Goal: Task Accomplishment & Management: Complete application form

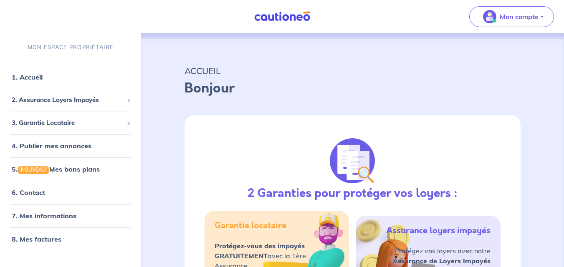
select select "FR"
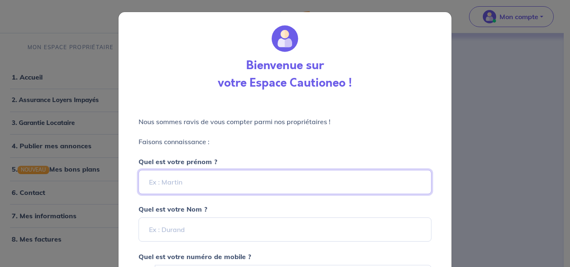
click at [244, 176] on input "Quel est votre prénom ?" at bounding box center [284, 182] width 293 height 24
click at [193, 185] on input "pollet" at bounding box center [284, 182] width 293 height 24
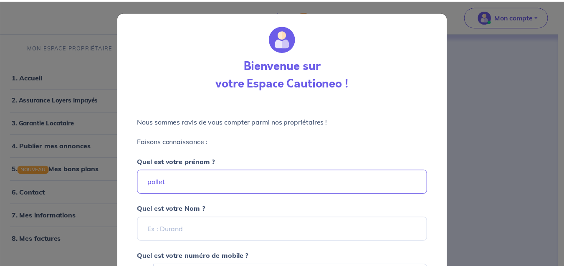
scroll to position [83, 0]
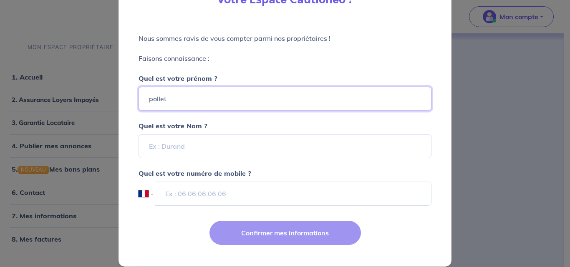
click at [188, 97] on input "pollet" at bounding box center [284, 99] width 293 height 24
type input "[PERSON_NAME]"
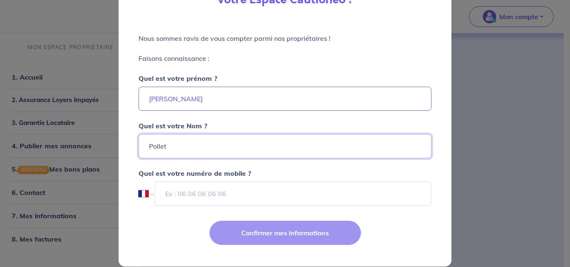
type input "Pollet"
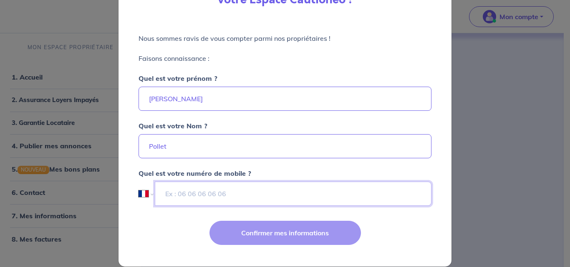
click at [268, 198] on input "tel" at bounding box center [293, 194] width 277 height 24
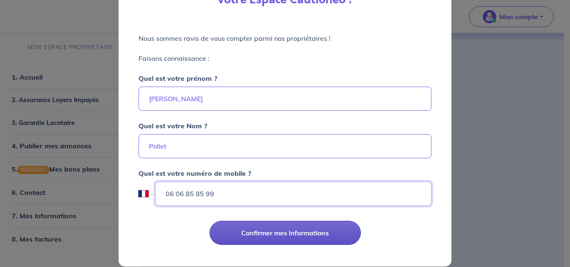
type input "06 06 85 85 99"
click at [287, 232] on button "Confirmer mes informations" at bounding box center [284, 233] width 151 height 24
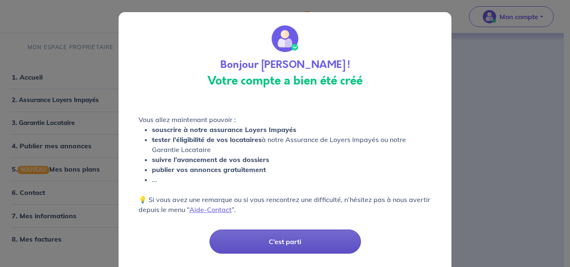
click at [292, 240] on button "C’est parti" at bounding box center [284, 242] width 151 height 24
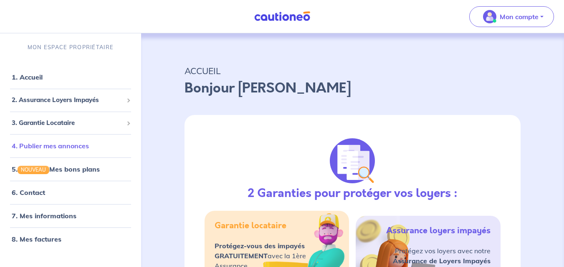
click at [44, 145] on link "4. Publier mes annonces" at bounding box center [50, 146] width 77 height 8
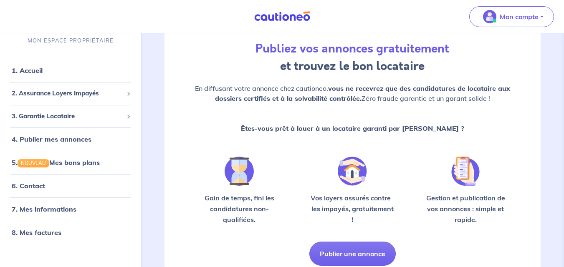
scroll to position [83, 0]
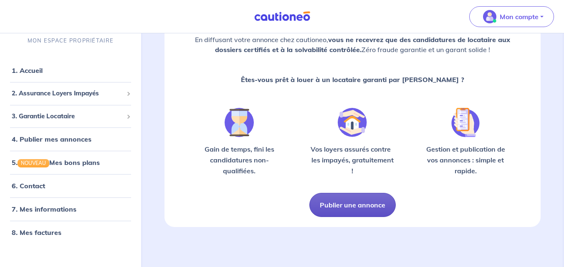
click at [348, 198] on button "Publier une annonce" at bounding box center [352, 205] width 86 height 24
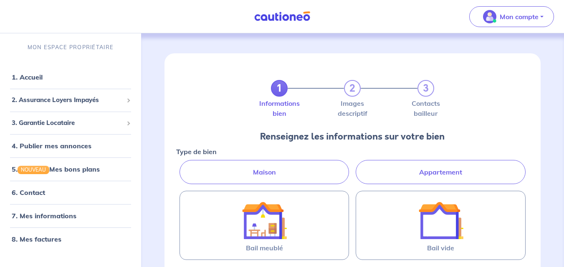
click at [452, 169] on label "Appartement" at bounding box center [440, 172] width 170 height 24
click at [181, 166] on input "Appartement" at bounding box center [178, 162] width 5 height 5
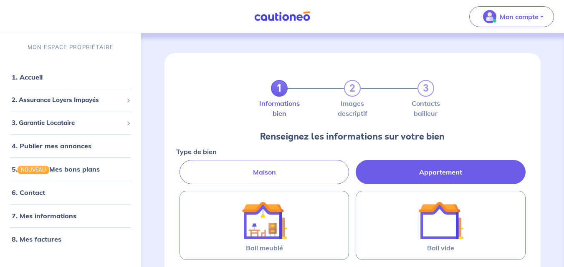
radio input "true"
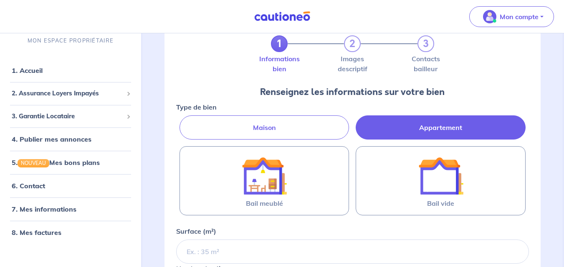
scroll to position [125, 0]
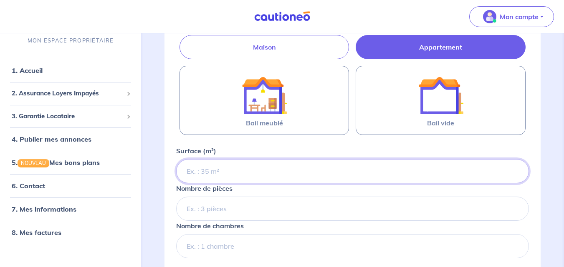
click at [229, 168] on input "Surface (m²)" at bounding box center [352, 171] width 352 height 24
type input "22"
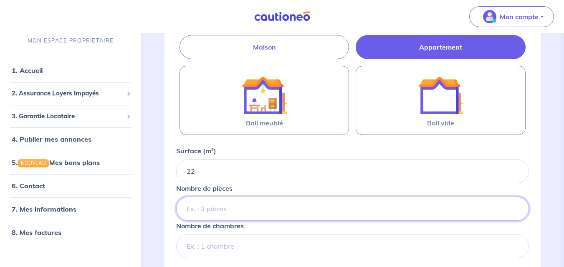
click at [227, 209] on input "Nombre de pièces" at bounding box center [352, 209] width 352 height 24
type input "1"
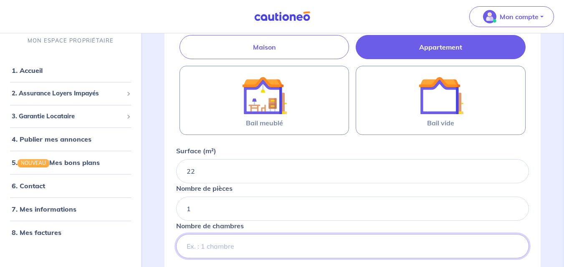
click at [213, 252] on input "Nombre de chambres" at bounding box center [352, 246] width 352 height 24
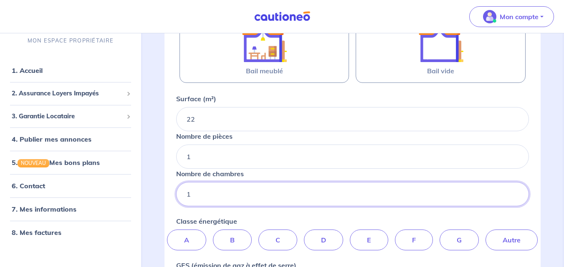
scroll to position [250, 0]
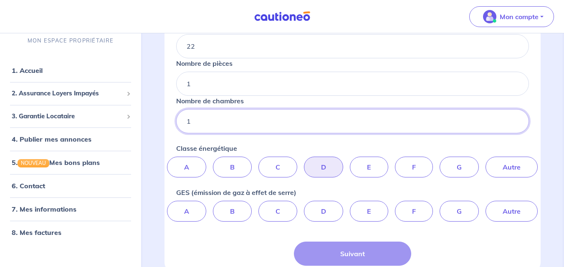
type input "1"
click at [326, 166] on label "D" at bounding box center [323, 167] width 39 height 21
click at [350, 162] on input "D" at bounding box center [352, 159] width 5 height 5
radio input "true"
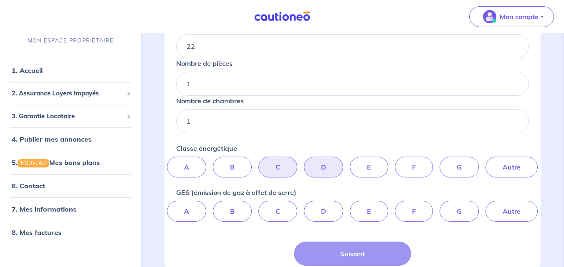
click at [278, 166] on label "C" at bounding box center [277, 167] width 39 height 21
click at [350, 162] on input "C" at bounding box center [352, 159] width 5 height 5
radio input "true"
click at [326, 214] on label "D" at bounding box center [323, 211] width 39 height 21
click at [350, 206] on input "D" at bounding box center [352, 203] width 5 height 5
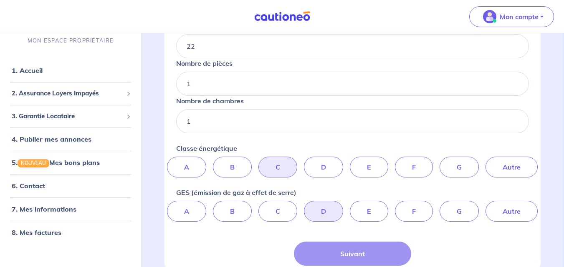
radio input "true"
click at [304, 147] on div "Classe énergétique A B C D E F G Autre" at bounding box center [352, 160] width 352 height 34
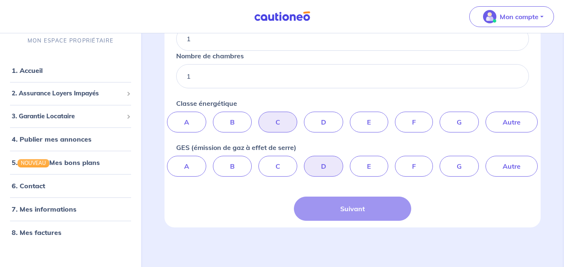
scroll to position [296, 0]
click at [351, 210] on div "Suivant" at bounding box center [353, 208] width 118 height 24
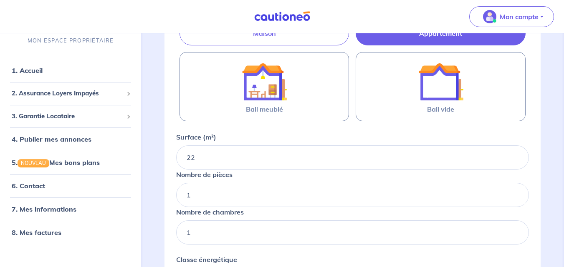
scroll to position [45, 0]
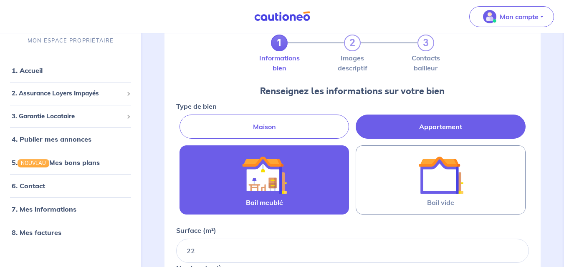
click at [289, 174] on div at bounding box center [264, 175] width 74 height 45
click at [0, 0] on input "Bail meublé" at bounding box center [0, 0] width 0 height 0
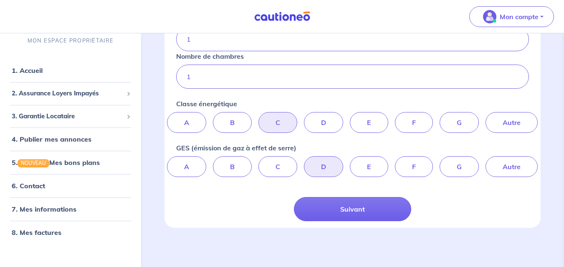
scroll to position [297, 0]
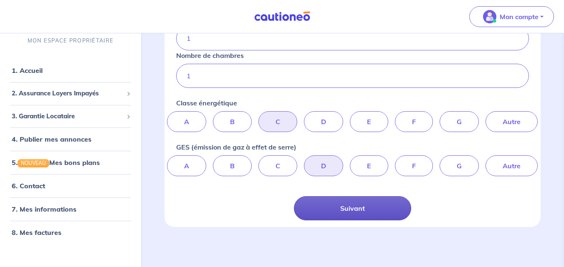
click at [361, 203] on button "Suivant" at bounding box center [353, 208] width 118 height 24
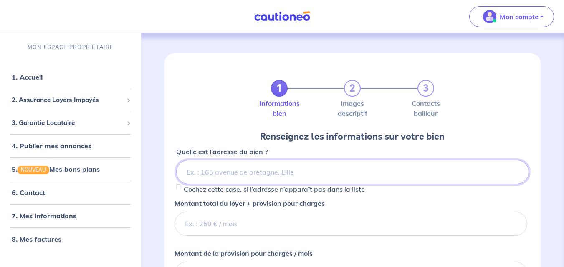
paste input "[STREET_ADDRESS]"
click at [195, 172] on input "[STREET_ADDRESS]" at bounding box center [352, 172] width 352 height 24
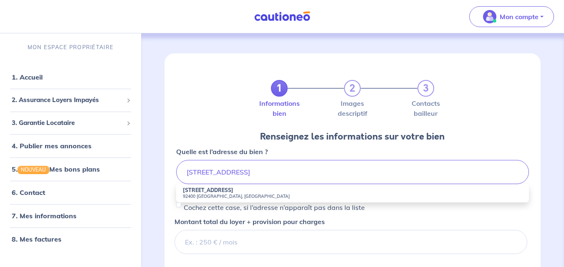
click at [207, 193] on strong "[STREET_ADDRESS]" at bounding box center [208, 190] width 50 height 6
type input "[STREET_ADDRESS]"
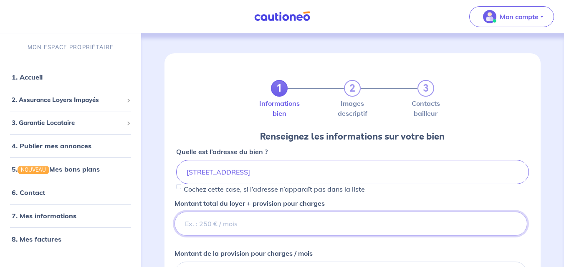
click at [249, 225] on input "Montant total du loyer + provision pour charges" at bounding box center [350, 224] width 352 height 24
type input "560"
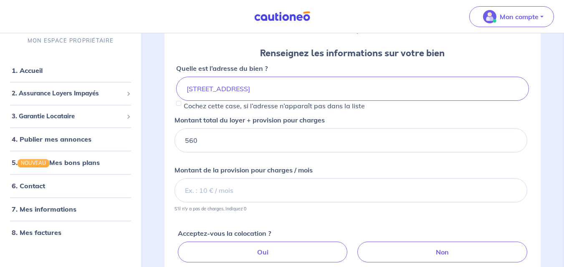
scroll to position [125, 0]
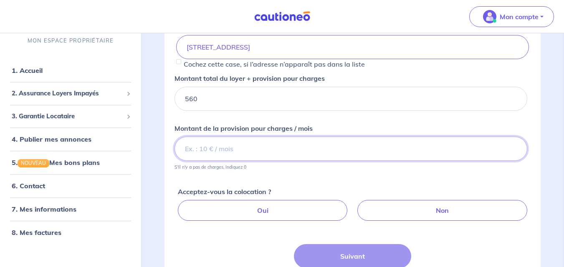
click at [238, 147] on input "Montant de la provision pour charges / mois" at bounding box center [350, 149] width 352 height 24
type input "30"
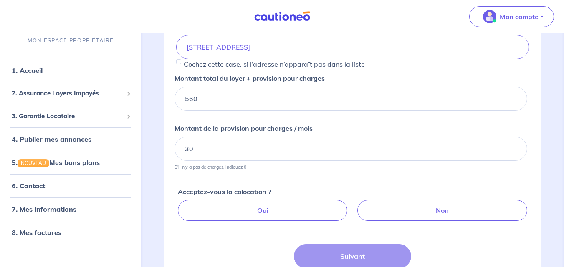
click at [349, 179] on div "Acceptez-vous la colocation ? Oui Non" at bounding box center [354, 201] width 352 height 48
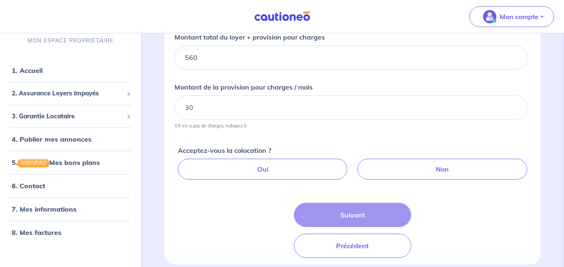
scroll to position [167, 0]
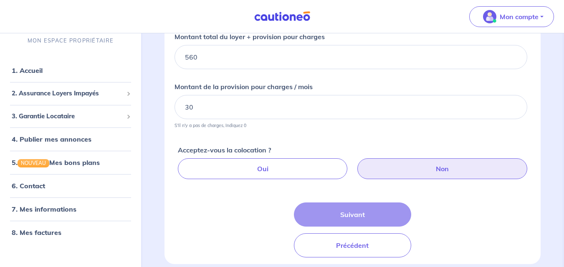
click at [446, 169] on label "Non" at bounding box center [442, 169] width 170 height 21
click at [357, 164] on input "Non" at bounding box center [353, 161] width 5 height 5
radio input "true"
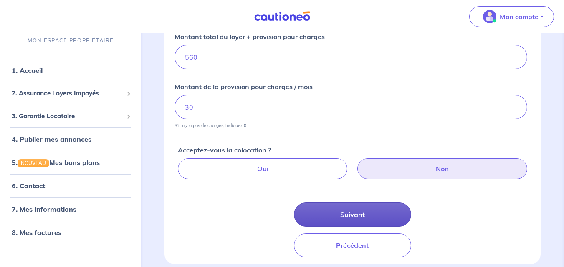
click at [343, 213] on button "Suivant" at bounding box center [353, 215] width 118 height 24
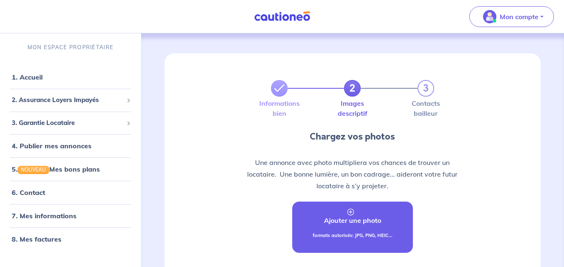
click at [344, 225] on p "Ajouter une photo" at bounding box center [352, 221] width 57 height 10
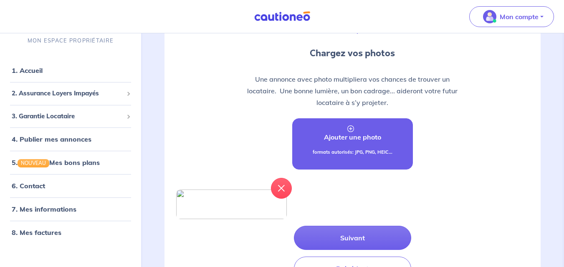
click at [353, 143] on link "Ajouter une photo formats autorisés: JPG, PNG, HEIC..." at bounding box center [352, 143] width 121 height 51
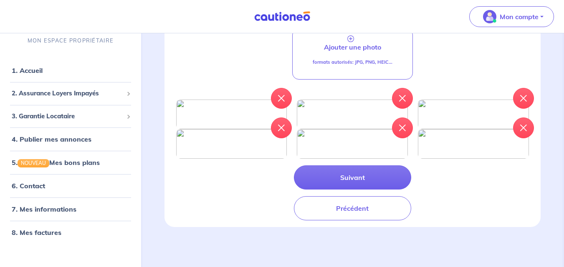
scroll to position [209, 0]
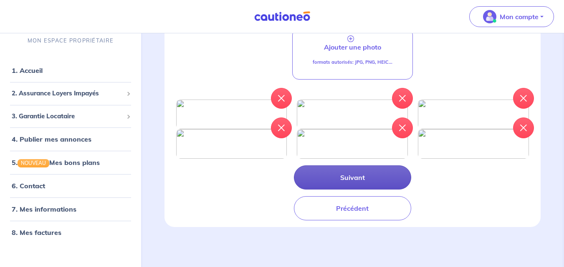
click at [370, 190] on button "Suivant" at bounding box center [353, 178] width 118 height 24
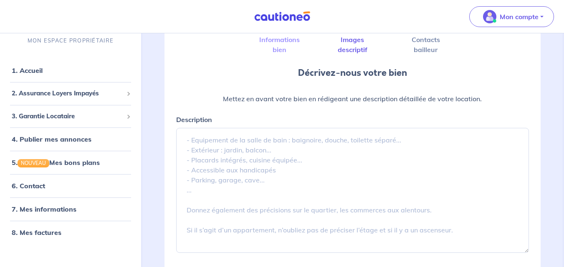
scroll to position [125, 0]
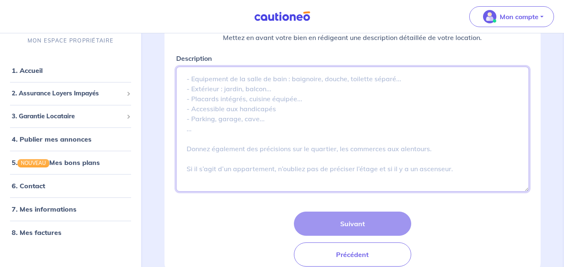
click at [252, 90] on textarea "Description" at bounding box center [352, 129] width 352 height 125
paste textarea "A louer bel studio meublé, équipé de 22m² avec un grand balcon, résidence très …"
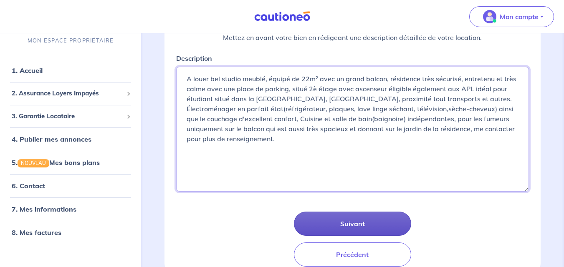
type textarea "A louer bel studio meublé, équipé de 22m² avec un grand balcon, résidence très …"
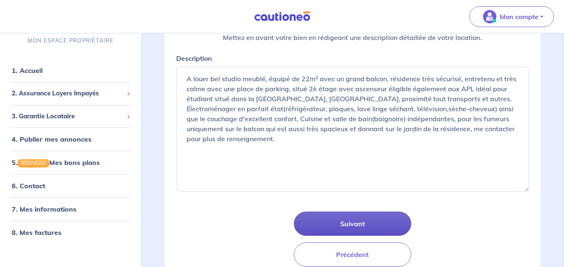
click at [332, 218] on button "Suivant" at bounding box center [353, 224] width 118 height 24
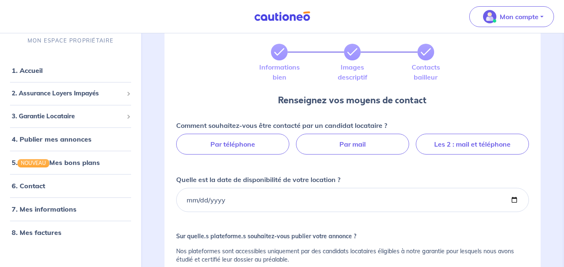
scroll to position [83, 0]
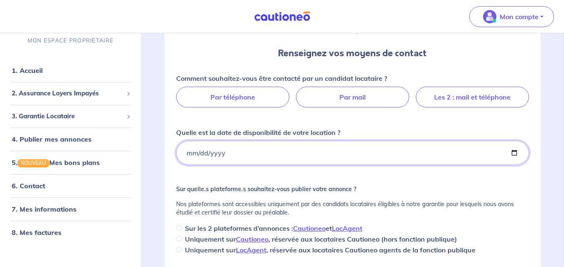
click at [274, 151] on input "Quelle est la date de disponibilité de votre location ?" at bounding box center [352, 153] width 352 height 24
click at [516, 149] on input "Quelle est la date de disponibilité de votre location ?" at bounding box center [352, 153] width 352 height 24
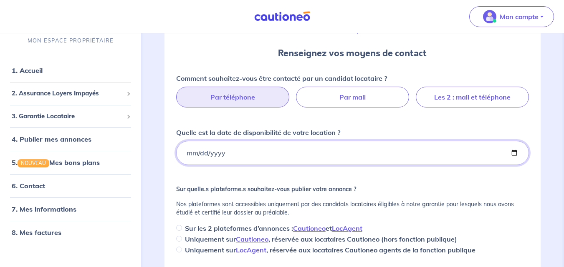
type input "[DATE]"
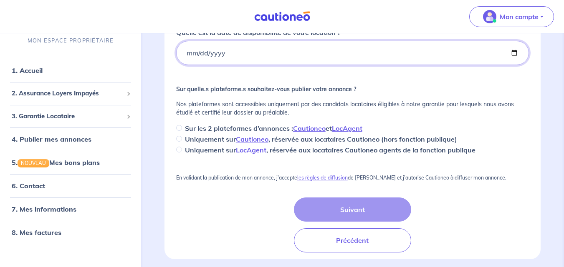
scroll to position [209, 0]
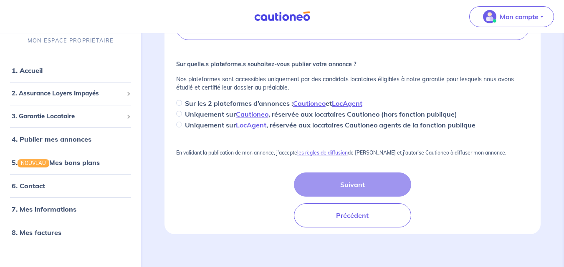
click at [186, 105] on p "Sur les 2 plateformes d’annonces : Cautioneo et LocAgent" at bounding box center [273, 103] width 177 height 10
click at [182, 105] on input "Sur les 2 plateformes d’annonces : Cautioneo et LocAgent" at bounding box center [179, 103] width 6 height 6
radio input "true"
click at [360, 185] on div "Suivant Précédent" at bounding box center [353, 200] width 118 height 55
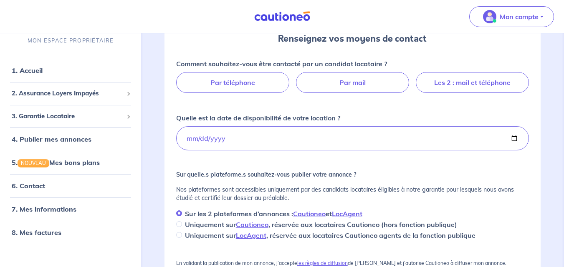
scroll to position [83, 0]
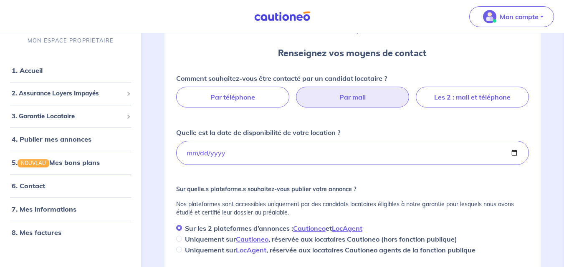
click at [357, 92] on label "Par mail" at bounding box center [352, 97] width 113 height 21
click at [355, 92] on input "Par mail" at bounding box center [352, 89] width 5 height 5
radio input "true"
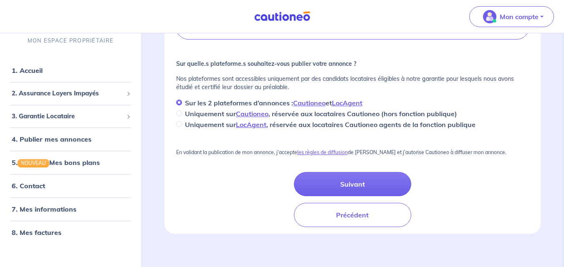
scroll to position [273, 0]
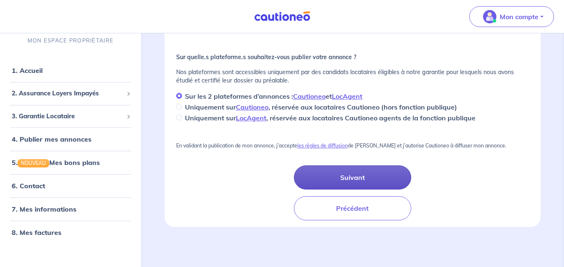
click at [351, 177] on button "Suivant" at bounding box center [353, 178] width 118 height 24
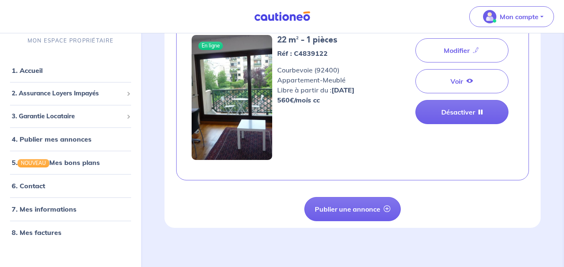
scroll to position [70, 0]
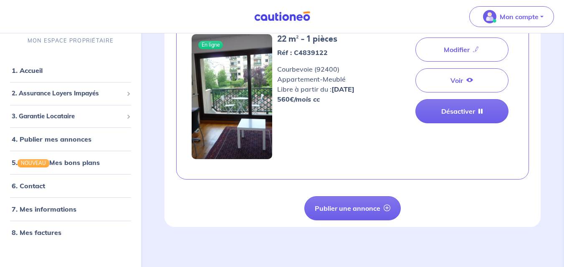
click at [464, 210] on div "Publier une annonce" at bounding box center [352, 208] width 362 height 24
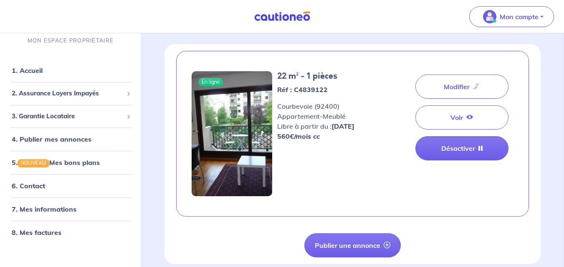
scroll to position [0, 0]
